Goal: Check status: Check status

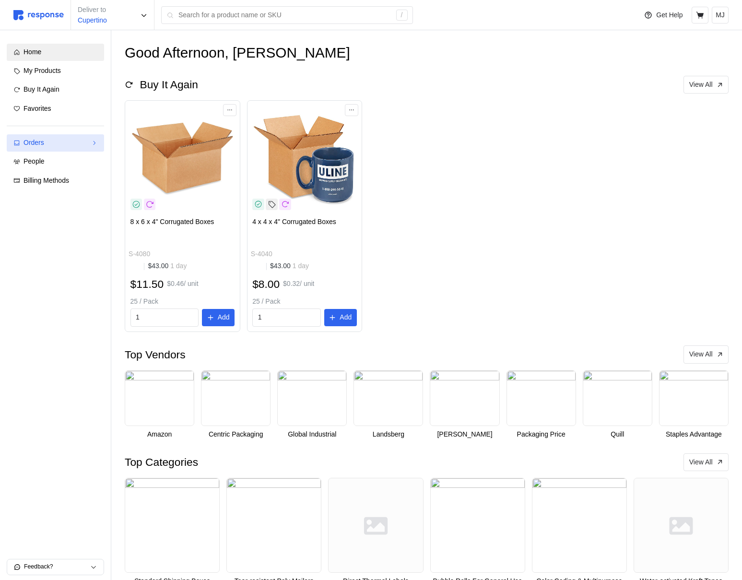
click at [65, 142] on div "Orders" at bounding box center [56, 143] width 64 height 11
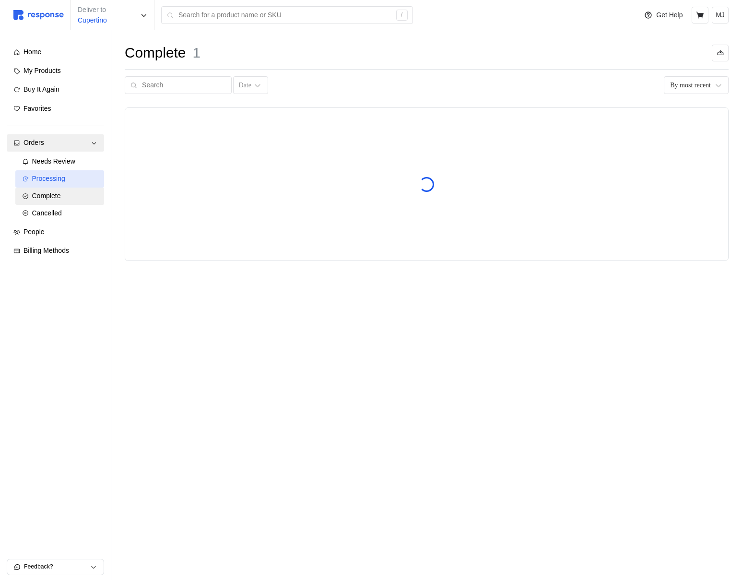
click at [65, 176] on span "Processing" at bounding box center [48, 179] width 33 height 8
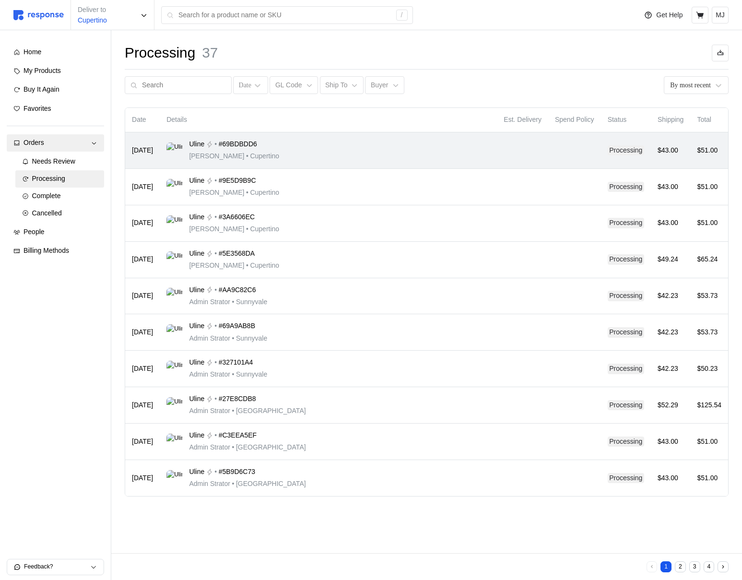
click at [351, 140] on div "Uline • #69BDBDD6 Michael Jordan • Cupertino" at bounding box center [328, 150] width 324 height 23
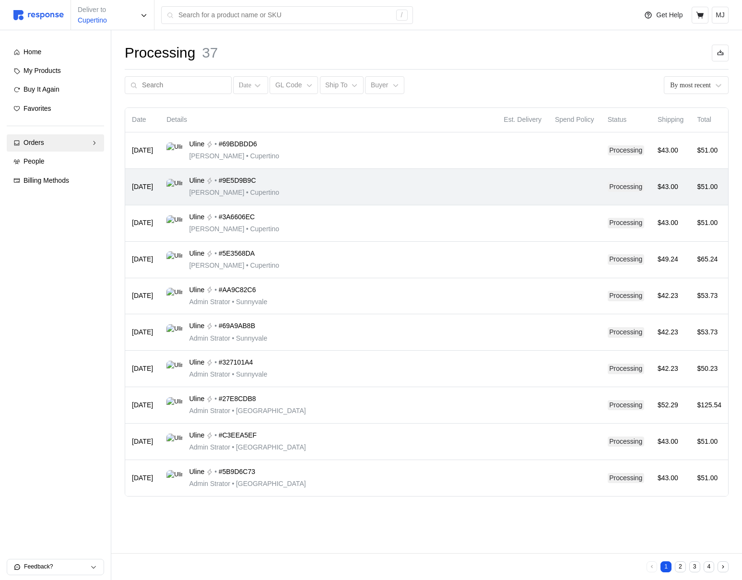
click at [351, 200] on td "Uline • #9E5D9B9C [PERSON_NAME] • [GEOGRAPHIC_DATA]" at bounding box center [328, 187] width 337 height 36
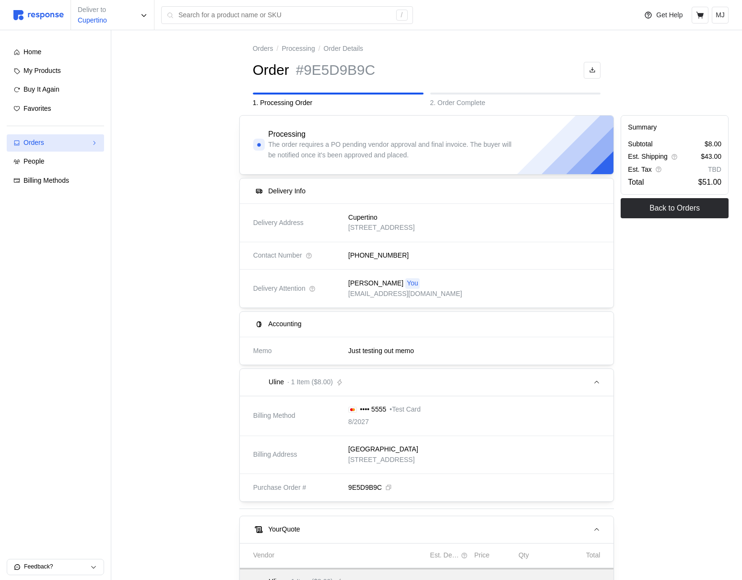
click at [59, 139] on div "Orders" at bounding box center [56, 143] width 64 height 11
click at [55, 162] on span "Needs Review" at bounding box center [53, 161] width 43 height 8
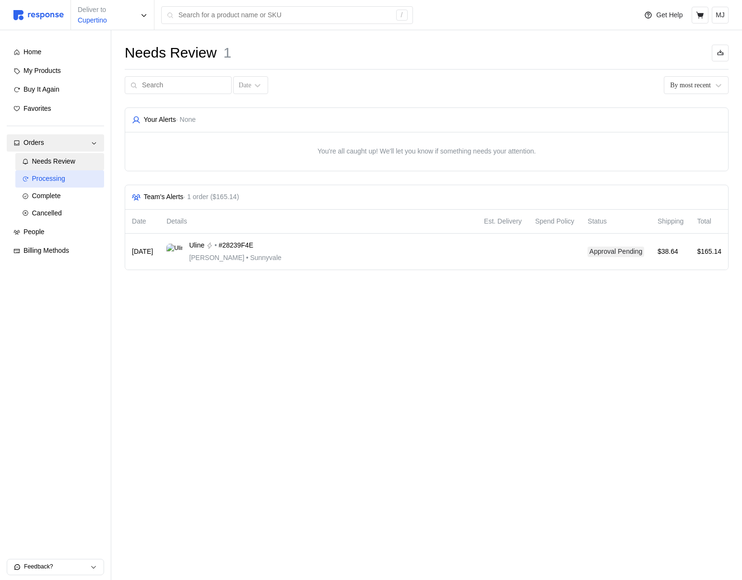
click at [56, 178] on span "Processing" at bounding box center [48, 179] width 33 height 8
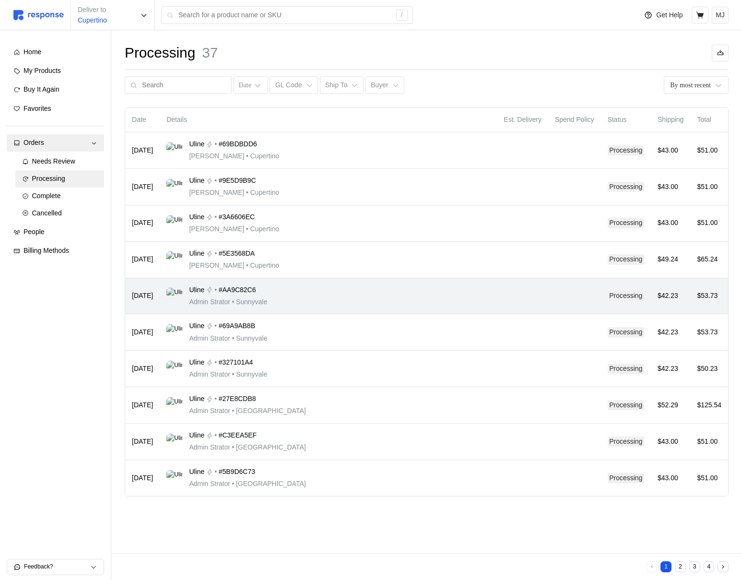
click at [260, 306] on p "Admin Strator • Sunnyvale" at bounding box center [228, 302] width 78 height 11
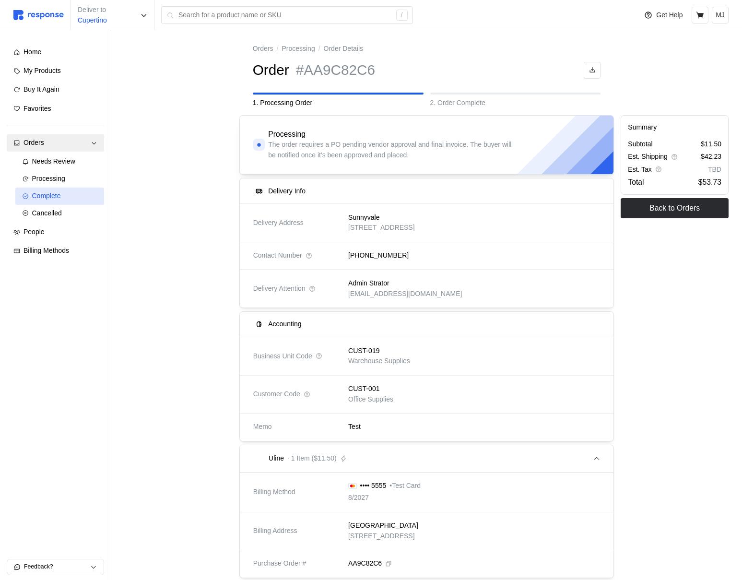
click at [68, 202] on link "Complete" at bounding box center [59, 196] width 89 height 17
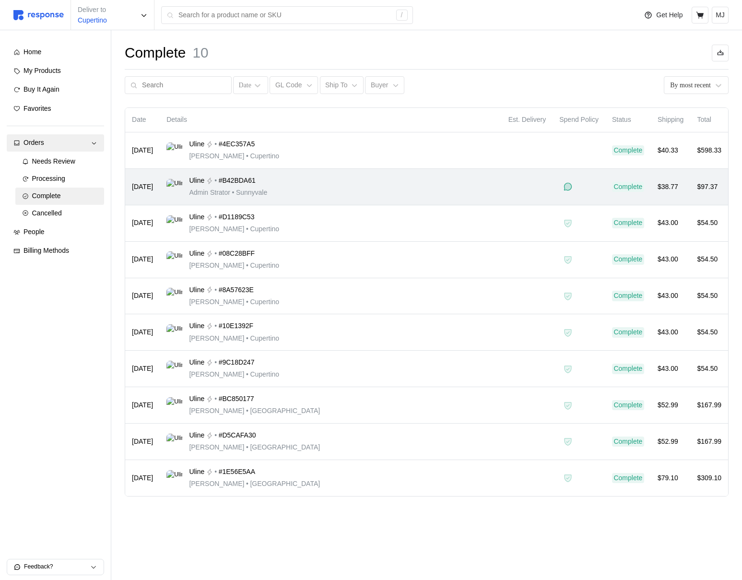
click at [463, 193] on div "Uline • #B42BDA61 Admin Strator • Sunnyvale" at bounding box center [330, 187] width 329 height 23
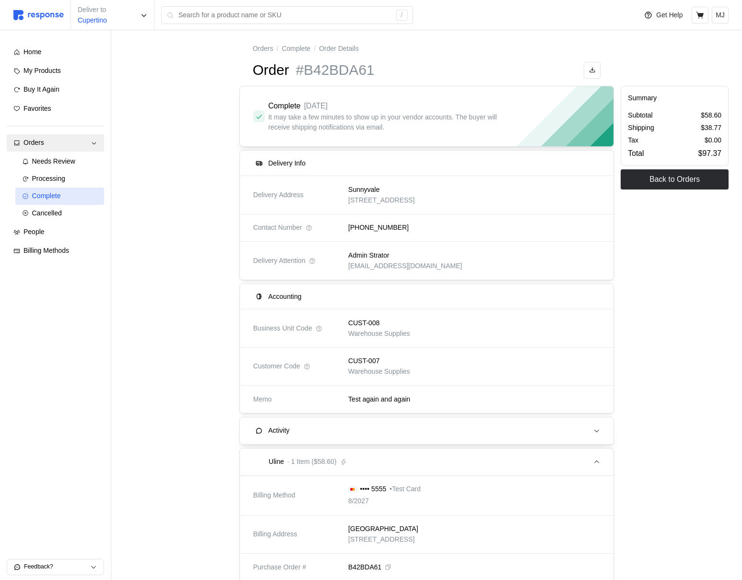
click at [63, 198] on div "Complete" at bounding box center [65, 196] width 66 height 11
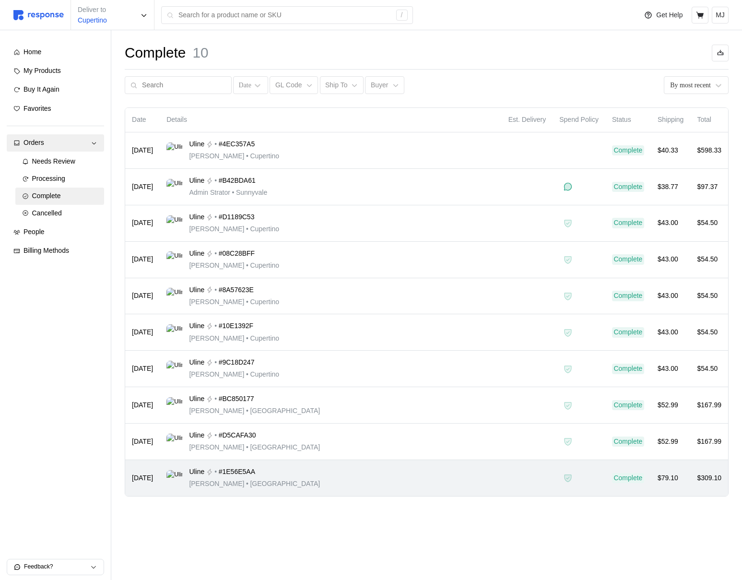
click at [300, 481] on div "Uline • #1E56E5AA Michael Jordan • San Francisco" at bounding box center [330, 478] width 329 height 23
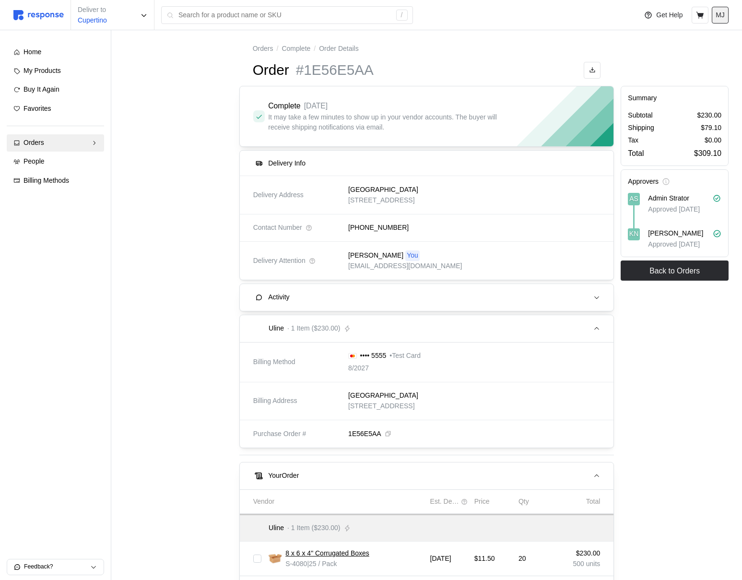
click at [722, 15] on p "MJ" at bounding box center [720, 15] width 9 height 11
click at [677, 59] on p "Logout" at bounding box center [691, 55] width 61 height 11
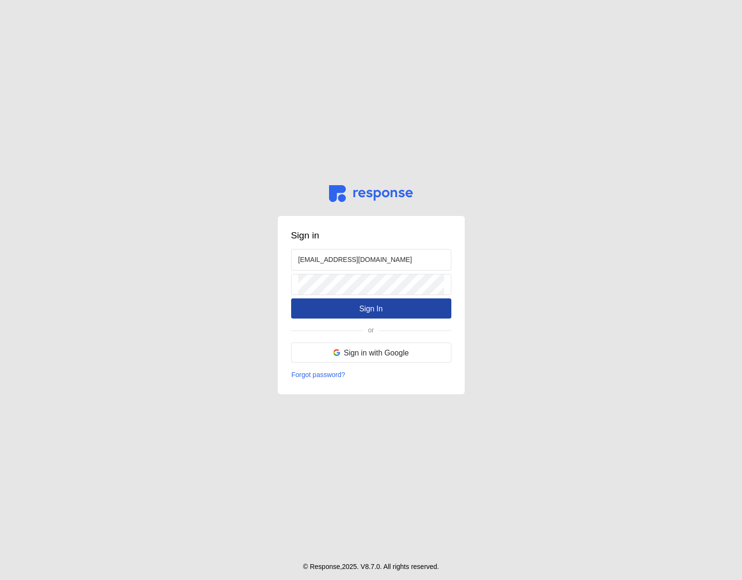
click at [343, 316] on button "Sign In" at bounding box center [371, 308] width 160 height 20
